Goal: Information Seeking & Learning: Learn about a topic

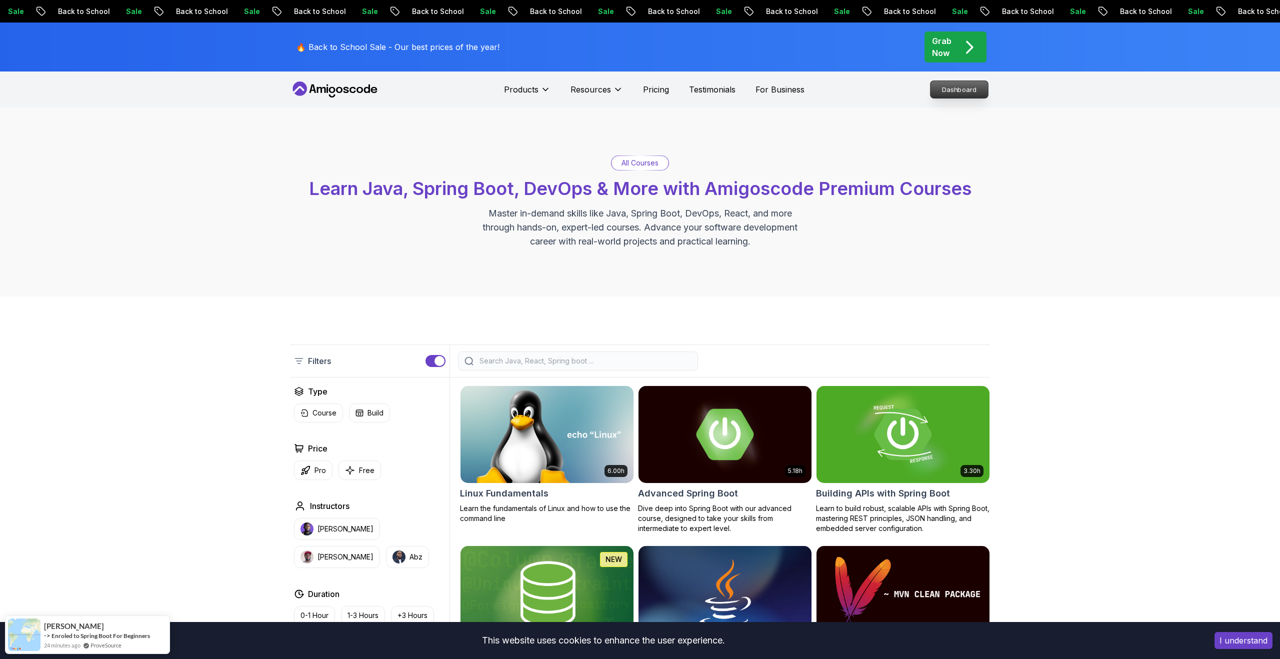
click at [970, 90] on p "Dashboard" at bounding box center [960, 89] width 58 height 17
click at [963, 89] on p "Dashboard" at bounding box center [960, 89] width 58 height 17
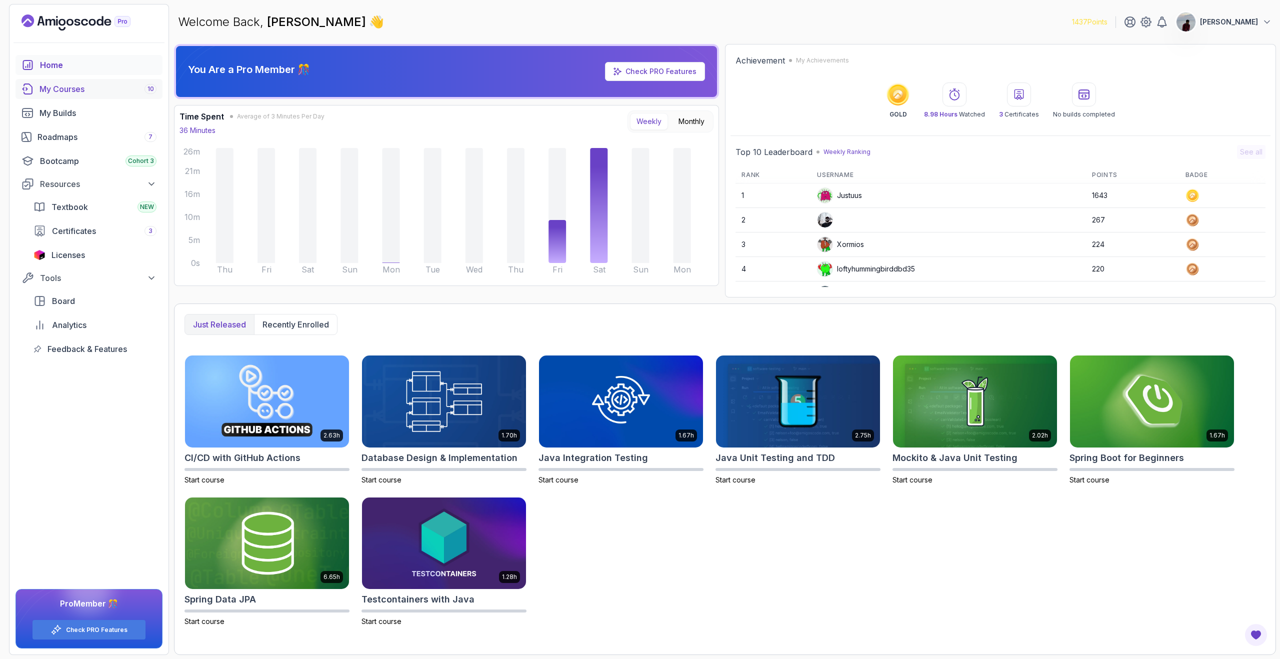
click at [75, 89] on div "My Courses 10" at bounding box center [98, 89] width 117 height 12
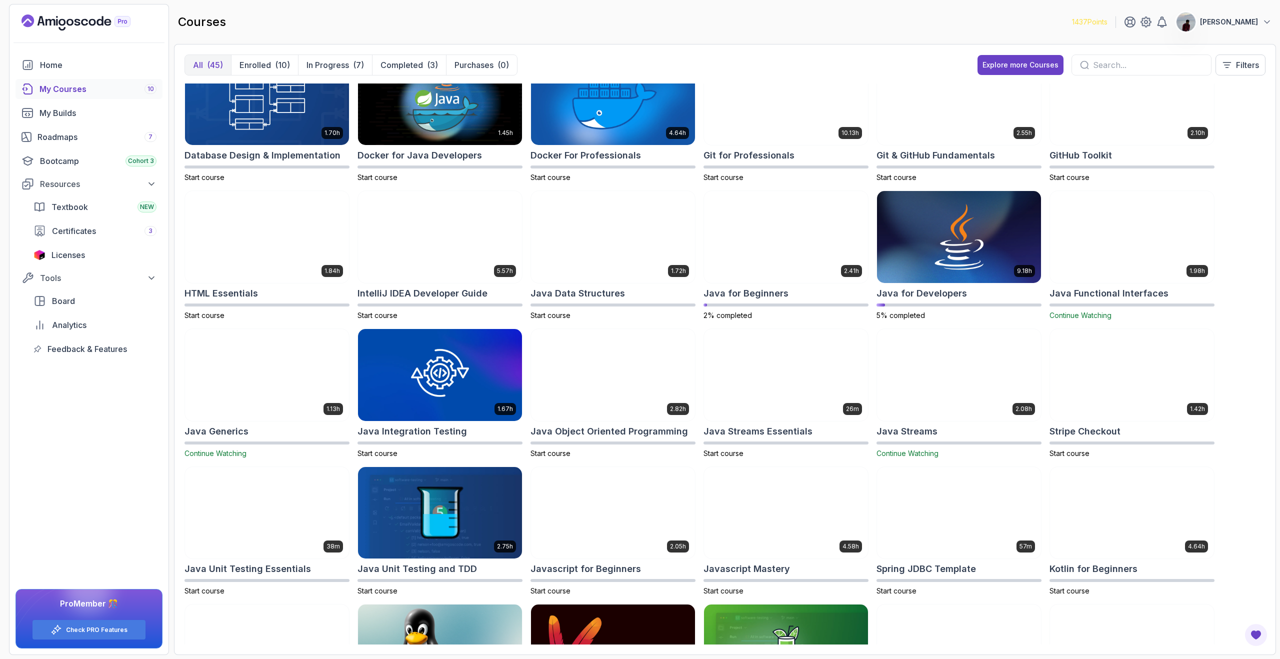
scroll to position [178, 0]
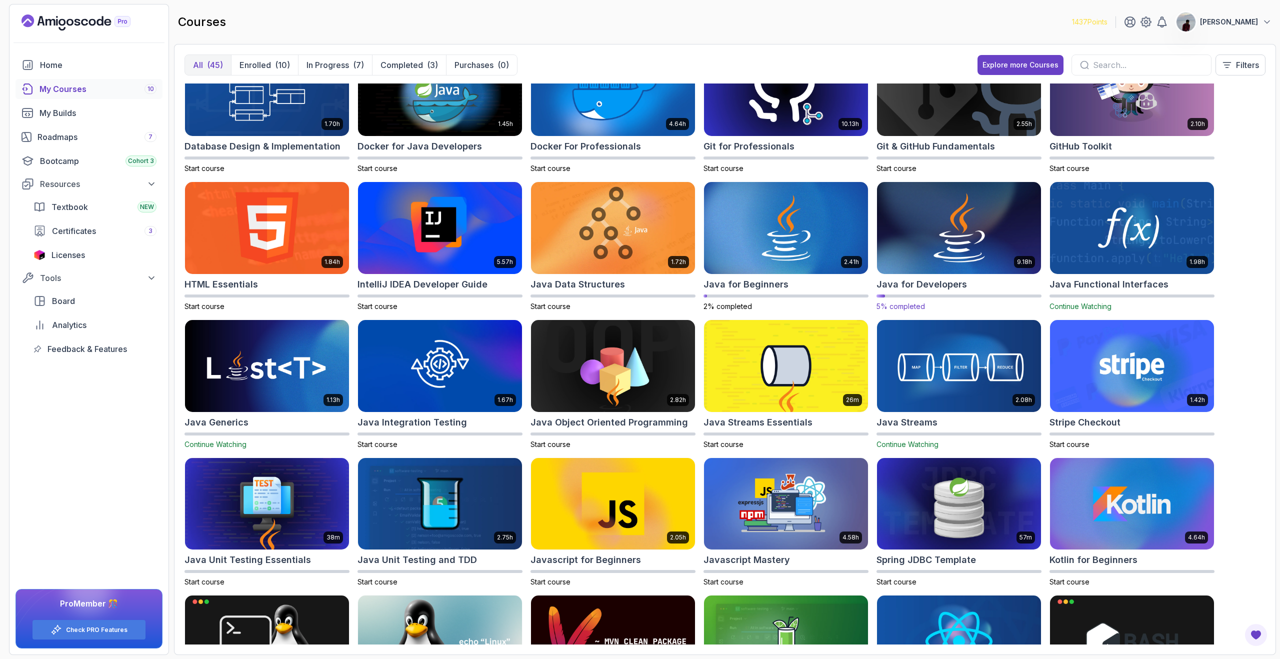
click at [989, 266] on img at bounding box center [959, 228] width 172 height 97
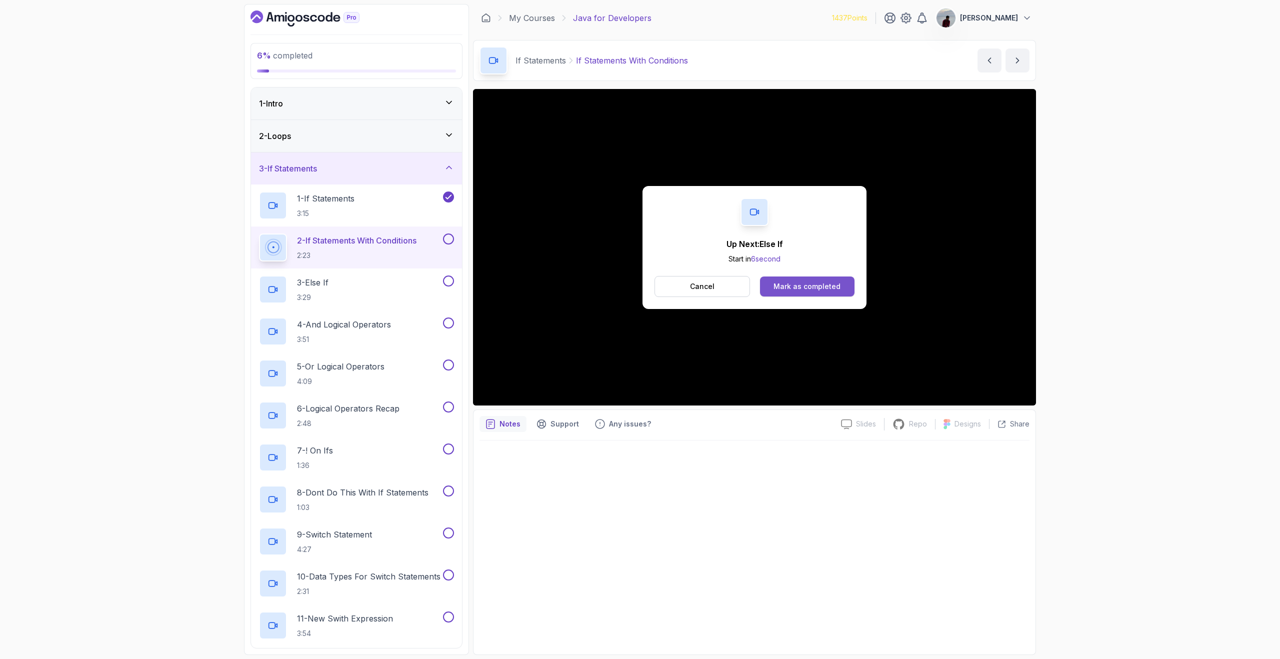
click at [806, 289] on div "Mark as completed" at bounding box center [807, 287] width 67 height 10
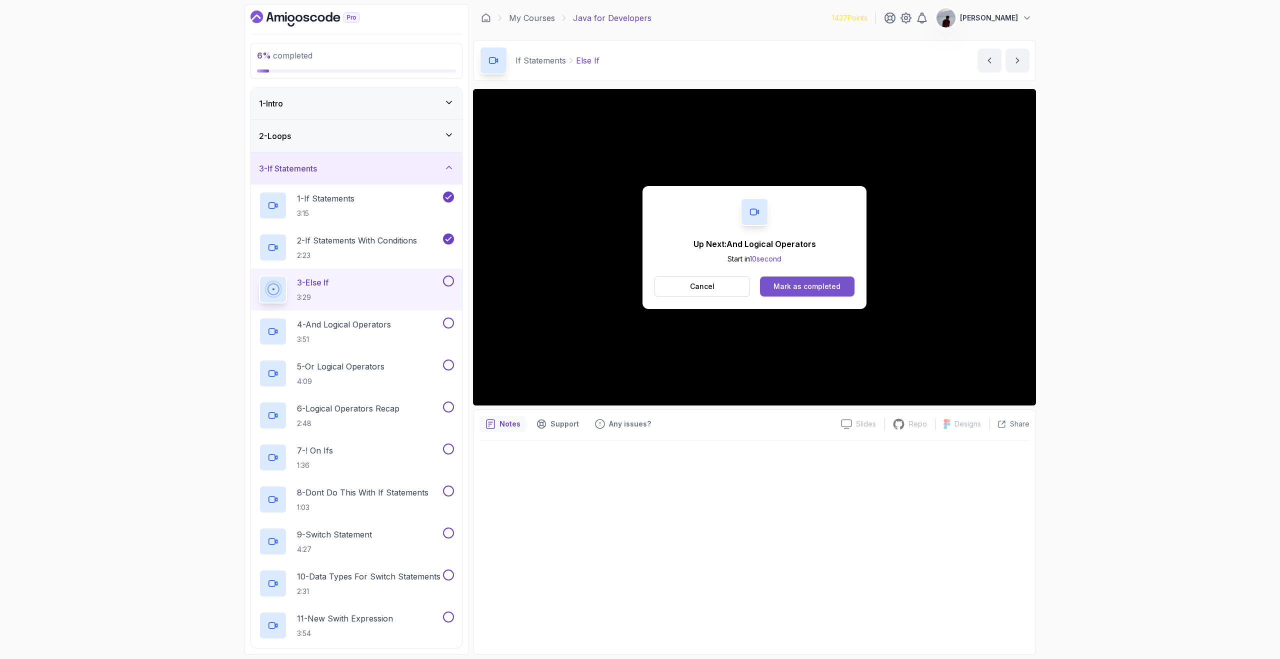
click at [842, 280] on button "Mark as completed" at bounding box center [807, 287] width 95 height 20
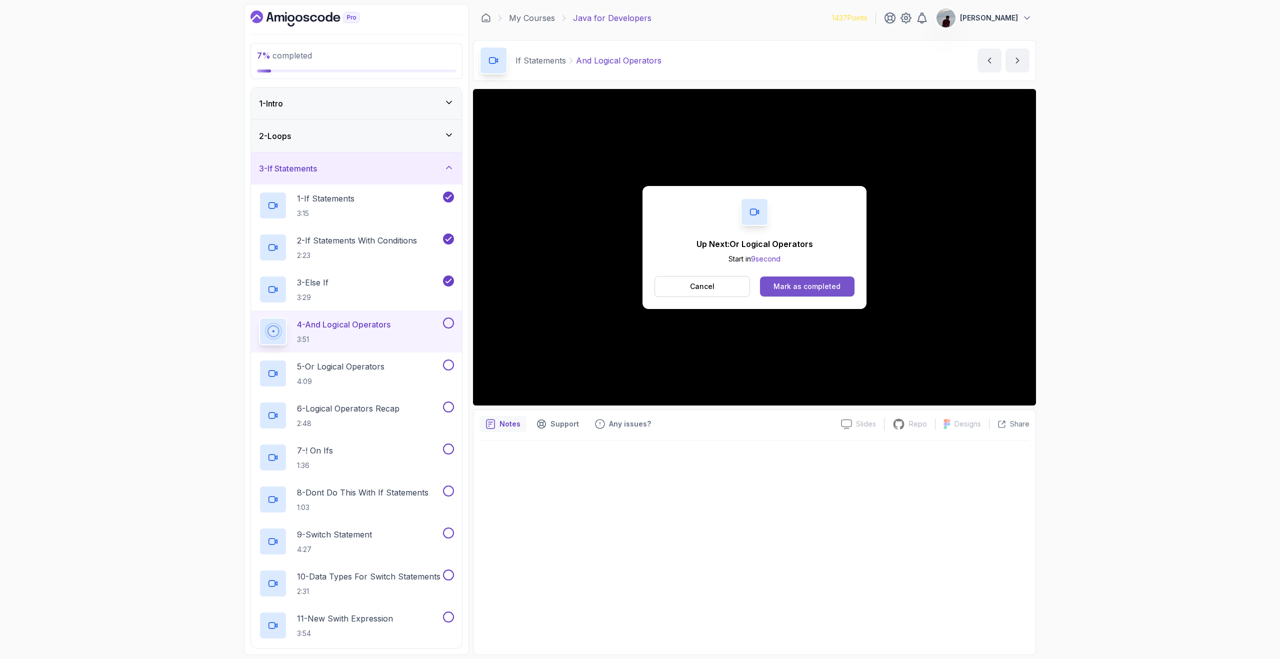
click at [815, 283] on div "Mark as completed" at bounding box center [807, 287] width 67 height 10
